Goal: Task Accomplishment & Management: Manage account settings

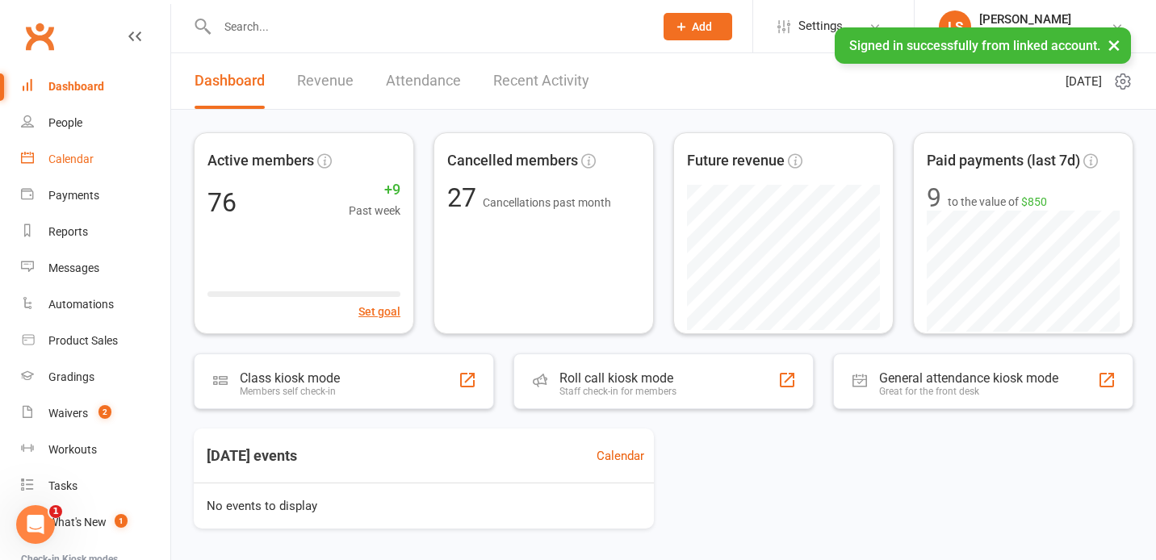
click at [88, 161] on div "Calendar" at bounding box center [70, 159] width 45 height 13
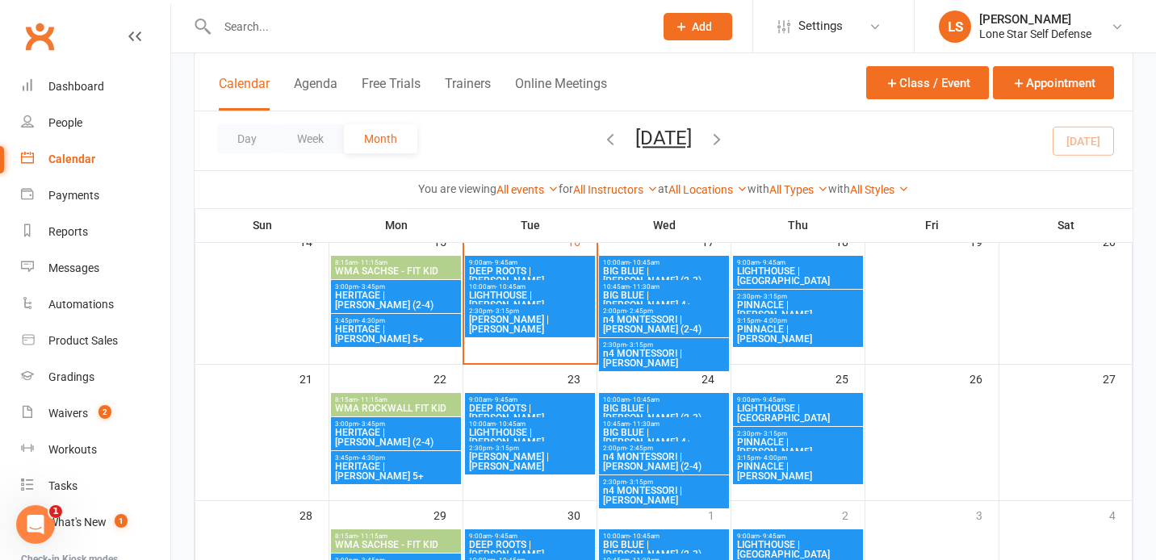
scroll to position [370, 0]
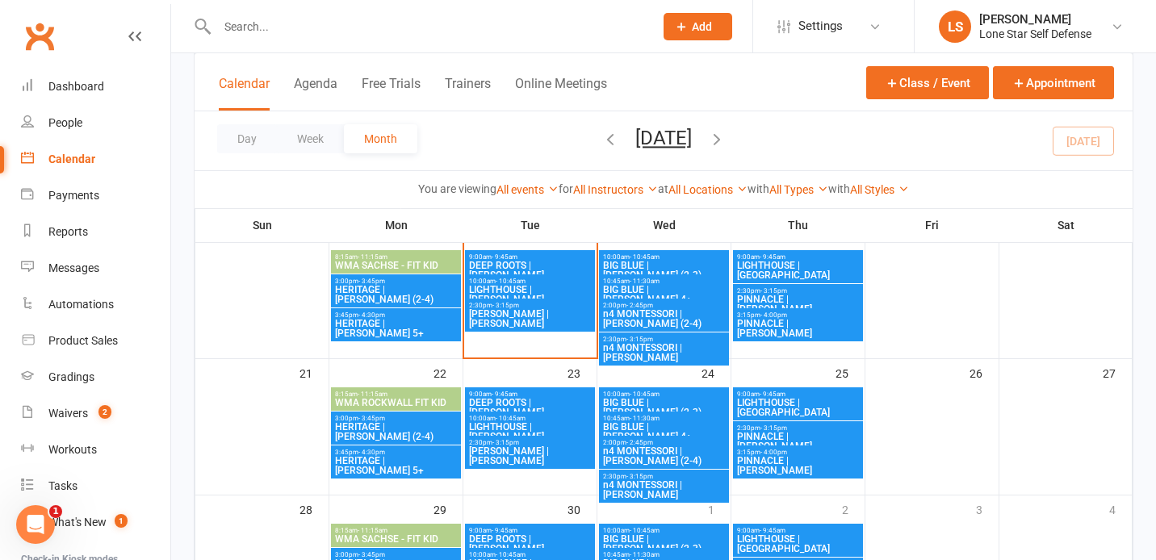
click at [531, 446] on span "[PERSON_NAME] | [PERSON_NAME]" at bounding box center [529, 455] width 123 height 19
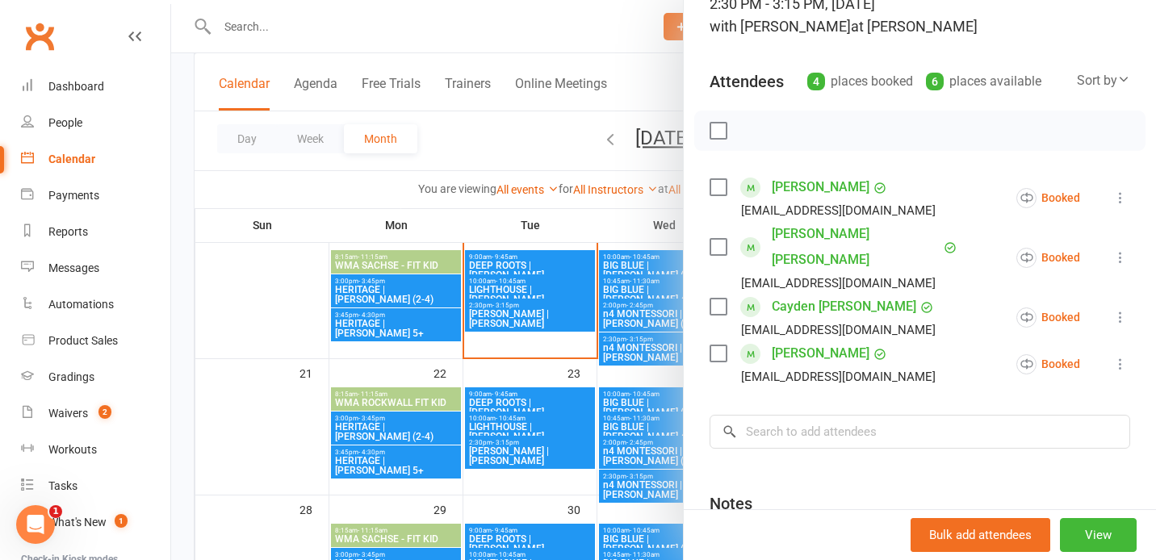
scroll to position [133, 0]
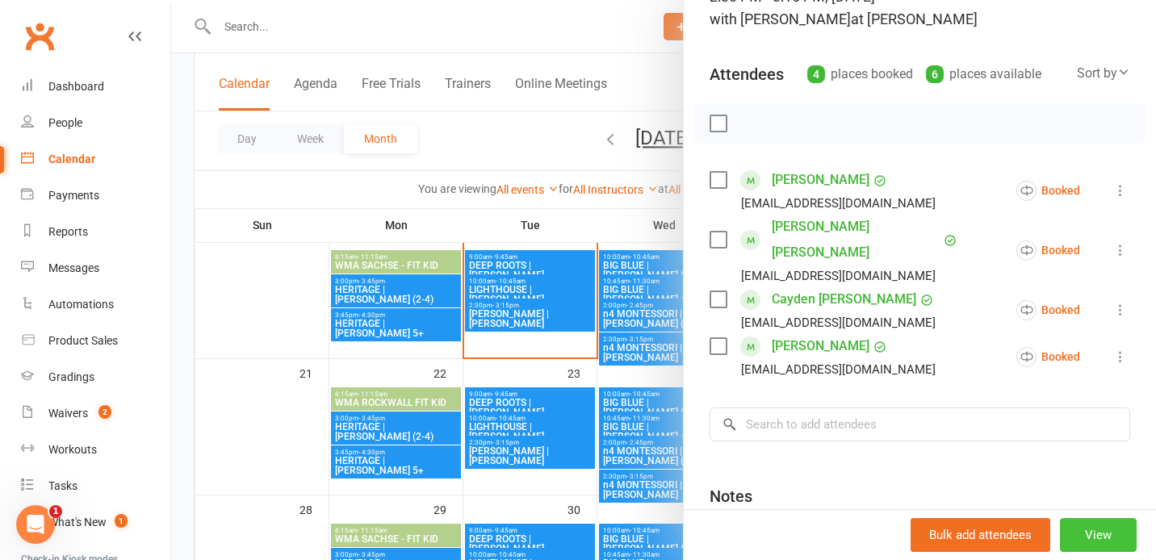
click at [1092, 535] on button "View" at bounding box center [1097, 535] width 77 height 34
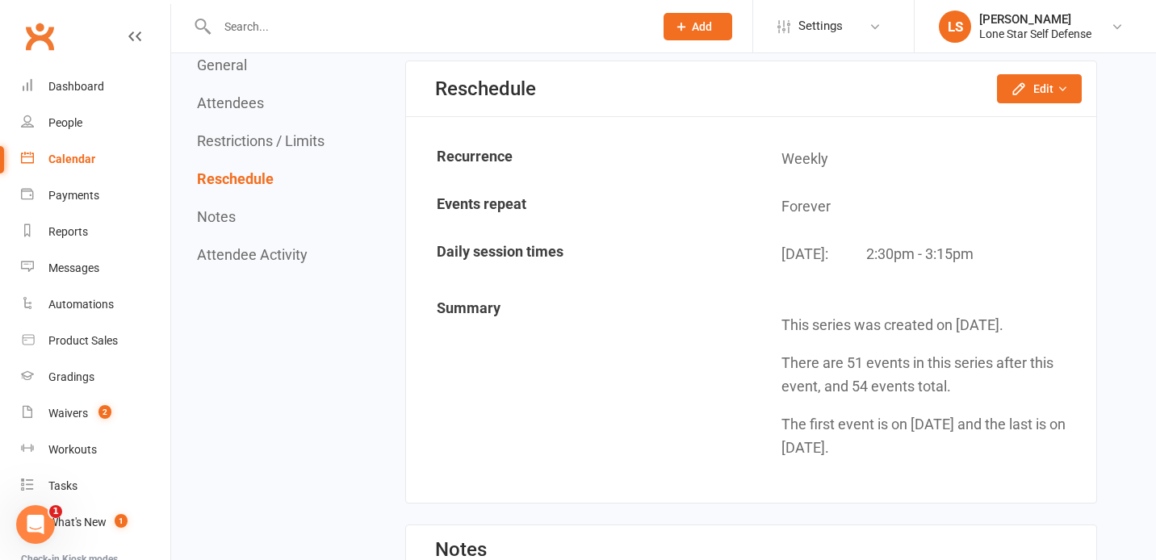
scroll to position [1523, 0]
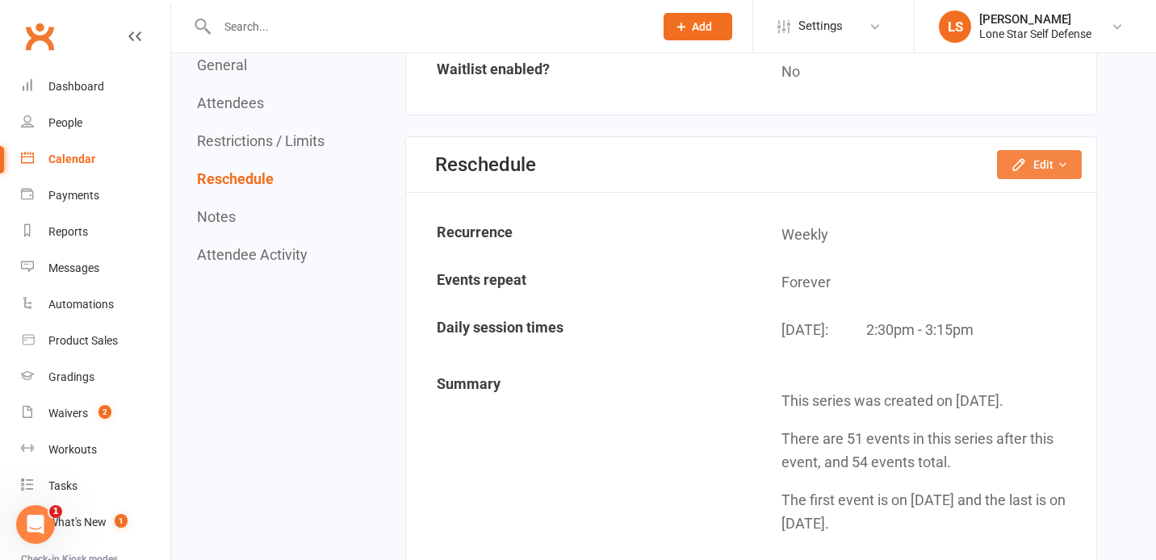
click at [1039, 161] on button "Edit" at bounding box center [1039, 164] width 85 height 29
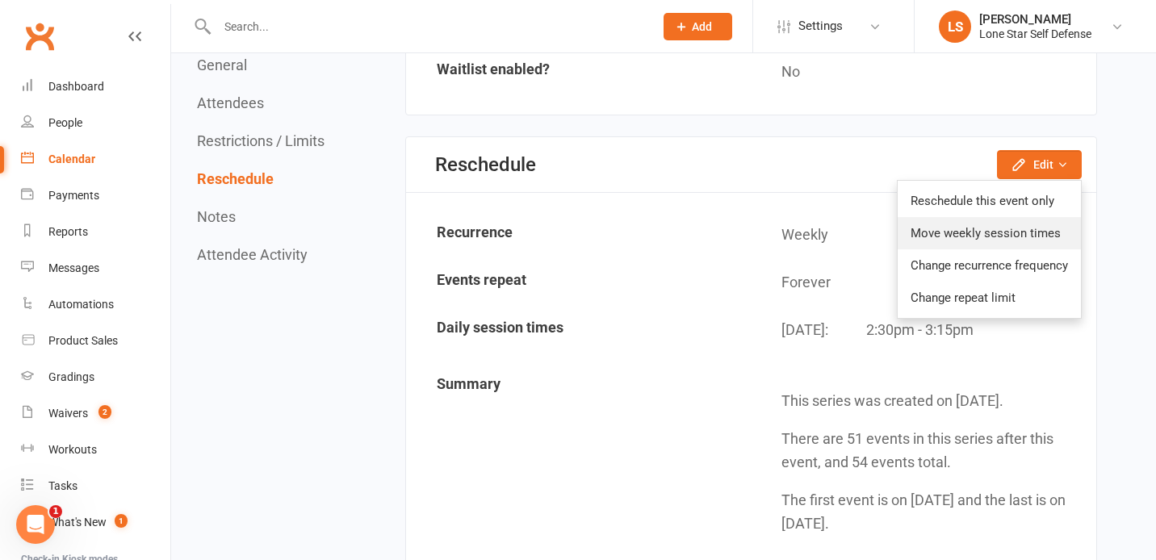
click at [1001, 236] on link "Move weekly session times" at bounding box center [988, 233] width 183 height 32
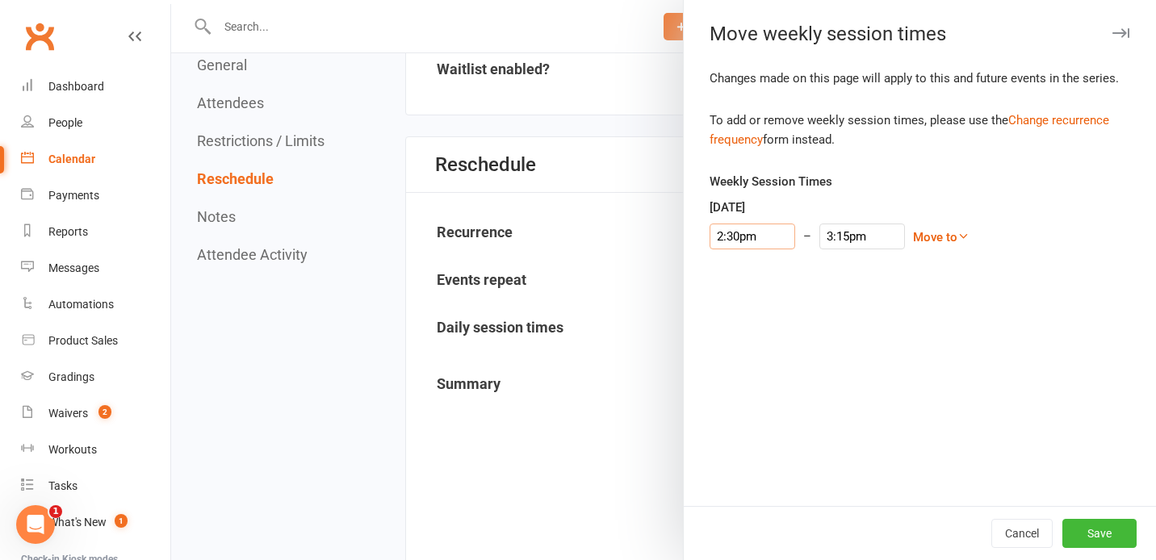
click at [748, 243] on input "2:30pm" at bounding box center [752, 237] width 86 height 26
type input "2:00pm"
type input "2:45pm"
click at [738, 275] on li "2:00pm" at bounding box center [748, 273] width 77 height 24
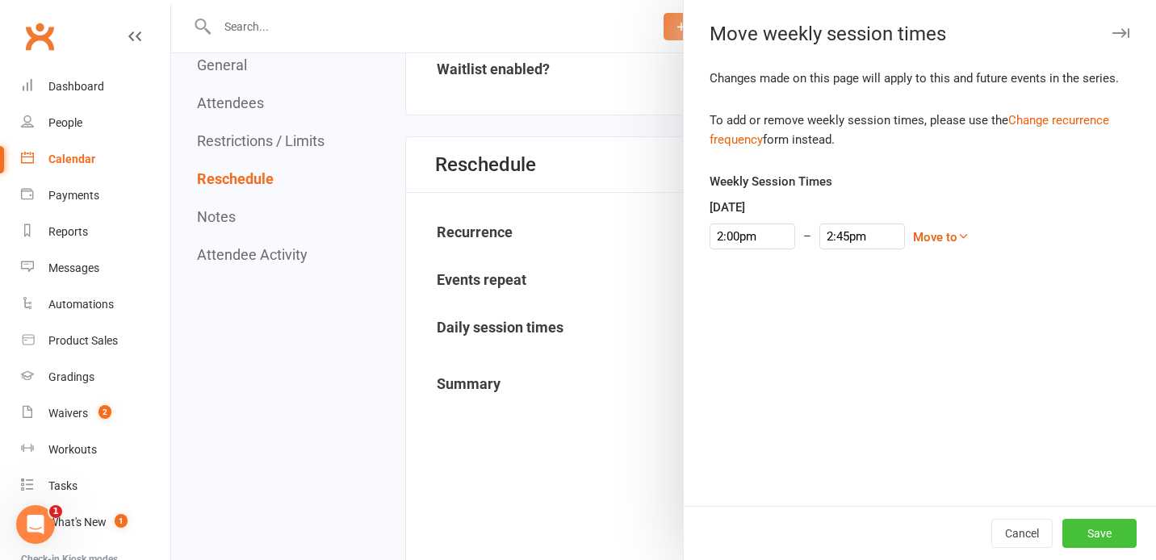
click at [1094, 530] on button "Save" at bounding box center [1099, 533] width 74 height 29
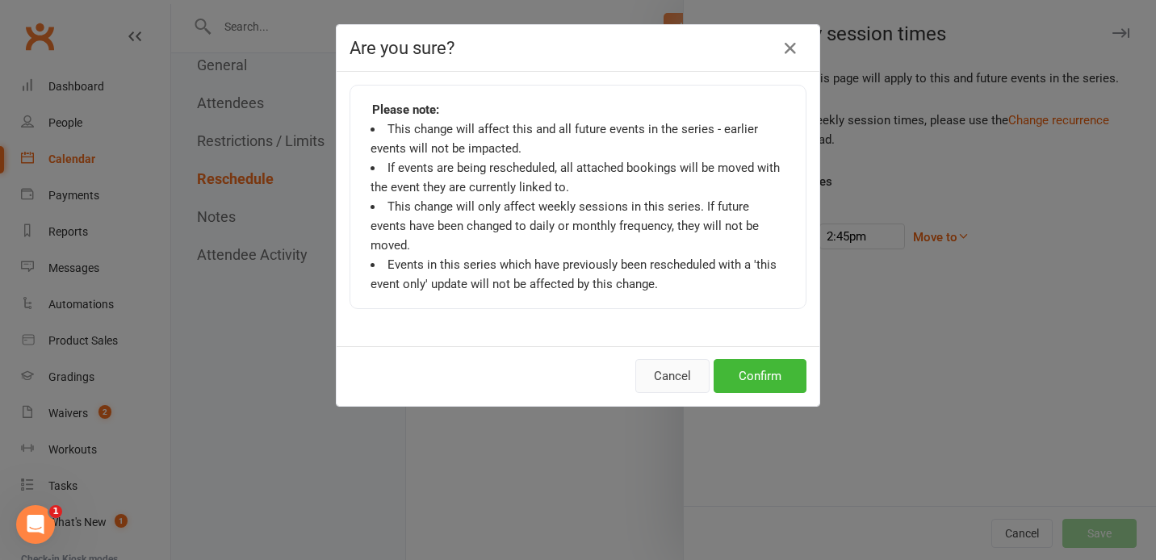
click at [683, 359] on button "Cancel" at bounding box center [672, 376] width 74 height 34
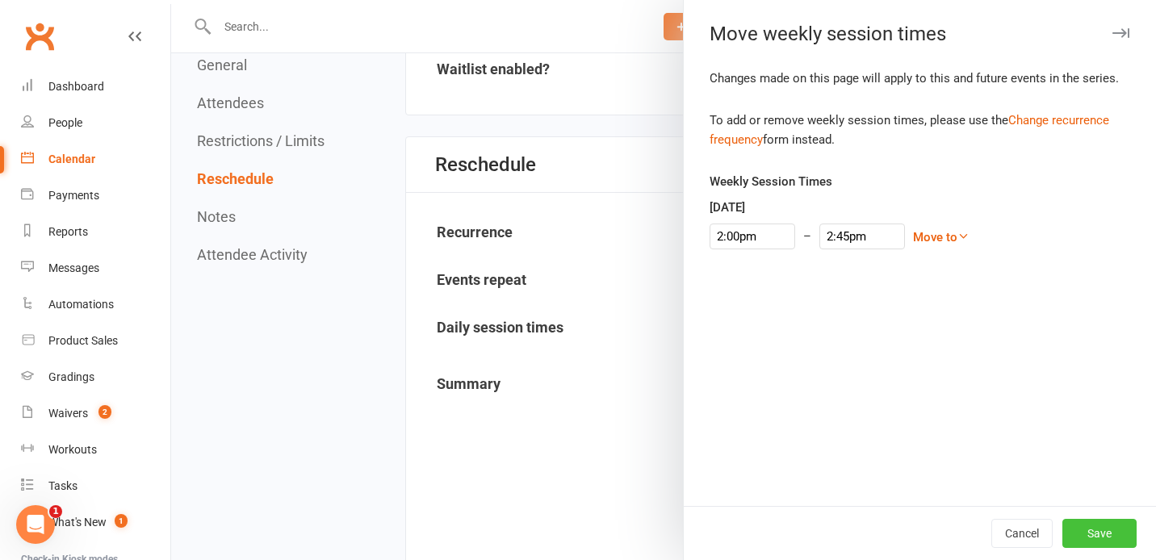
click at [1093, 526] on button "Save" at bounding box center [1099, 533] width 74 height 29
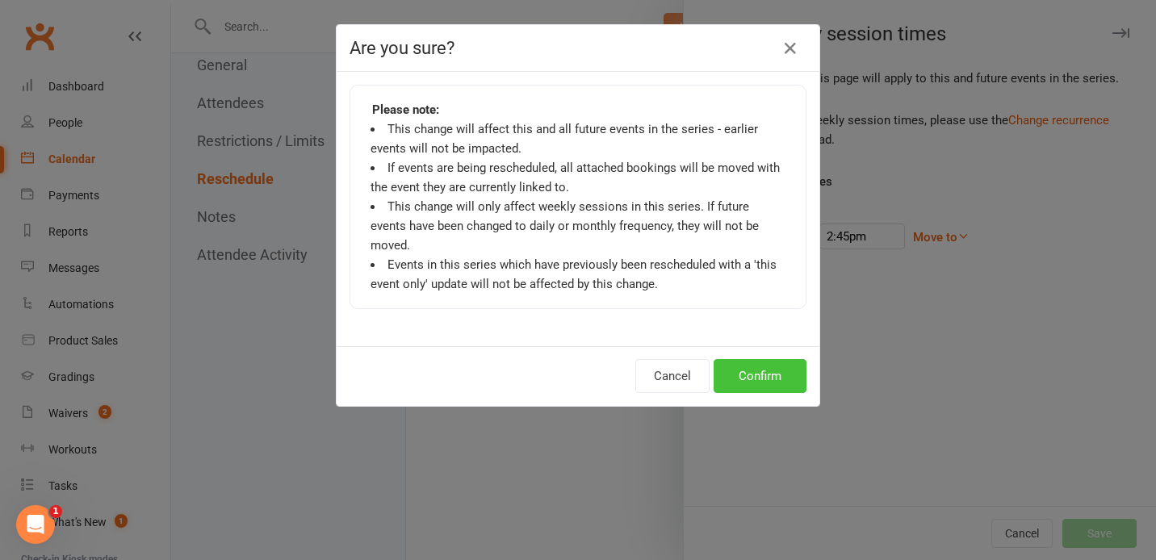
click at [781, 359] on button "Confirm" at bounding box center [759, 376] width 93 height 34
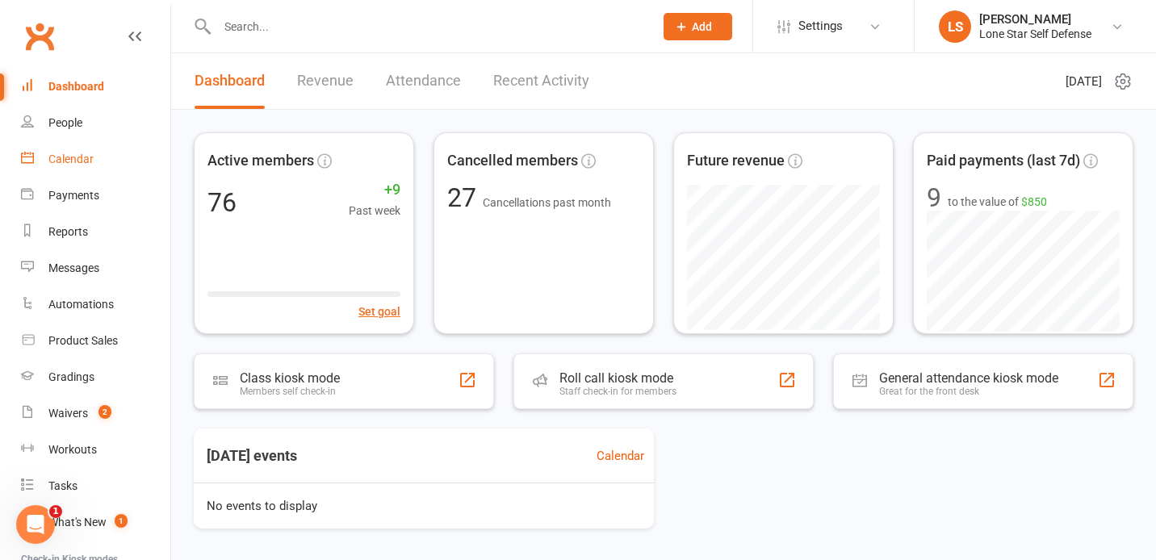
click at [69, 165] on div "Calendar" at bounding box center [70, 159] width 45 height 13
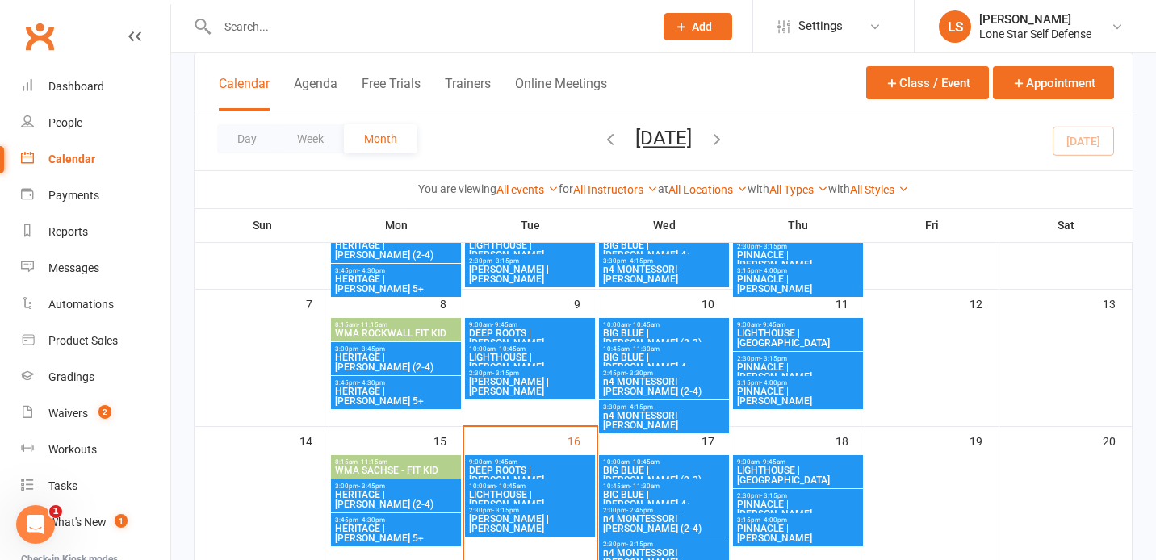
scroll to position [173, 0]
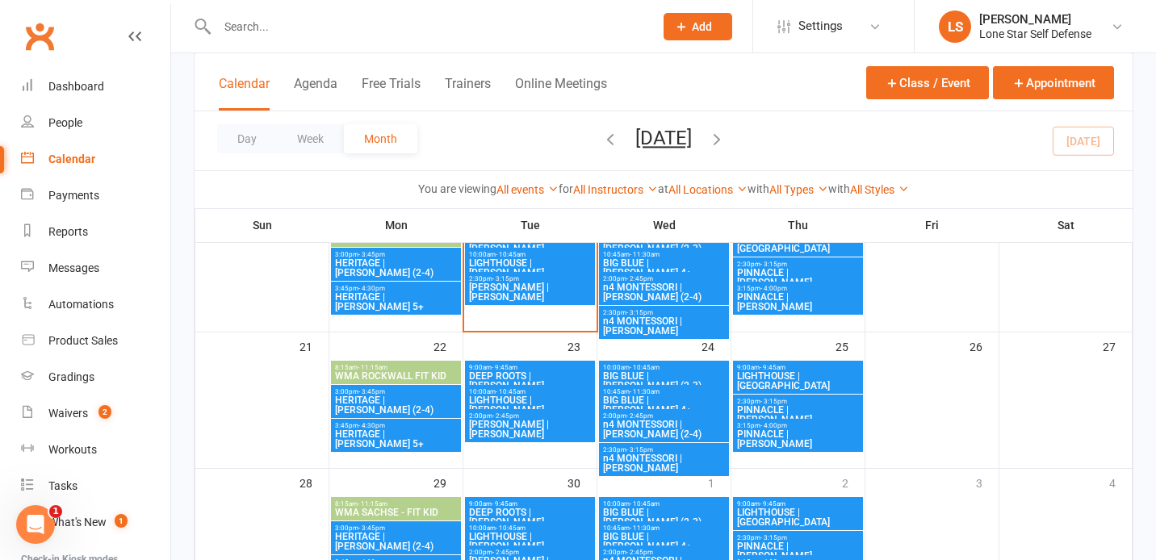
scroll to position [403, 0]
